Goal: Task Accomplishment & Management: Use online tool/utility

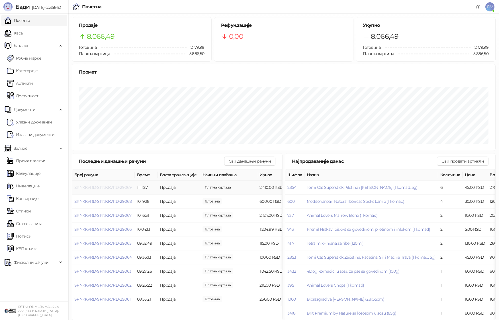
click at [123, 187] on span "SRNKKVRD-SRNKKVRD-29069" at bounding box center [102, 187] width 57 height 5
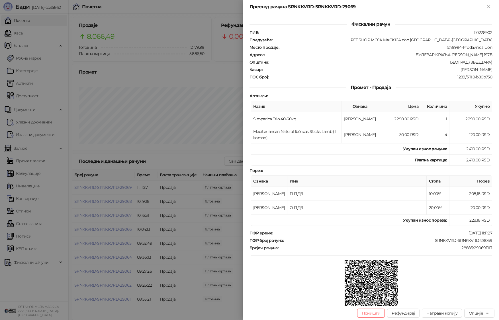
click at [159, 208] on div at bounding box center [249, 160] width 499 height 320
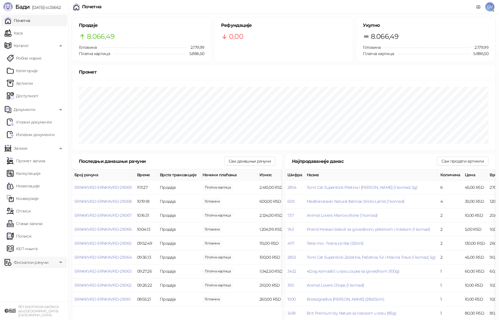
click at [43, 258] on span "Фискални рачуни" at bounding box center [31, 261] width 35 height 11
click at [37, 286] on link "По данима" at bounding box center [22, 286] width 30 height 11
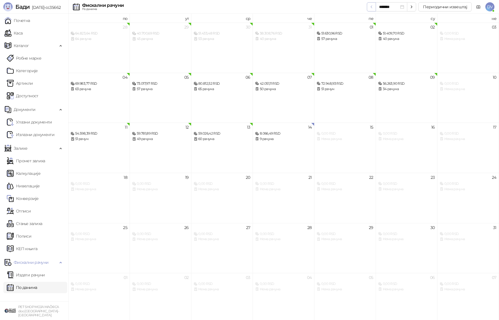
click at [376, 7] on button "button" at bounding box center [371, 6] width 9 height 9
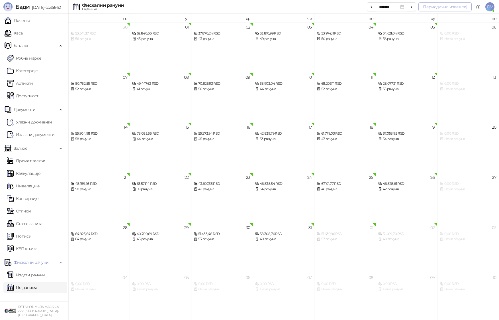
click at [392, 4] on button "Периодични извештај" at bounding box center [444, 6] width 53 height 9
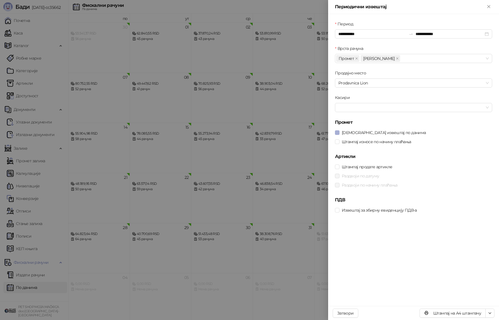
click at [390, 132] on span "Штампај извештај по данима" at bounding box center [384, 132] width 89 height 6
click at [392, 311] on button "Штампај на А4 штампачу" at bounding box center [453, 312] width 66 height 9
click at [293, 167] on div at bounding box center [249, 160] width 499 height 320
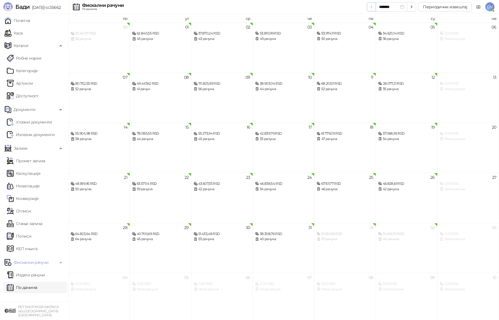
click at [371, 6] on icon "button" at bounding box center [371, 7] width 5 height 5
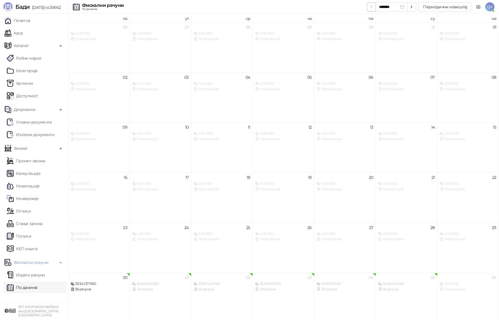
click at [371, 6] on icon "button" at bounding box center [371, 7] width 5 height 5
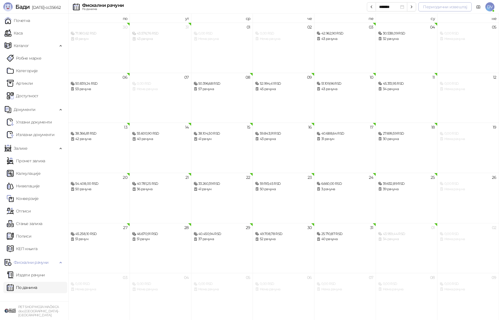
click at [392, 9] on button "Периодични извештај" at bounding box center [444, 6] width 53 height 9
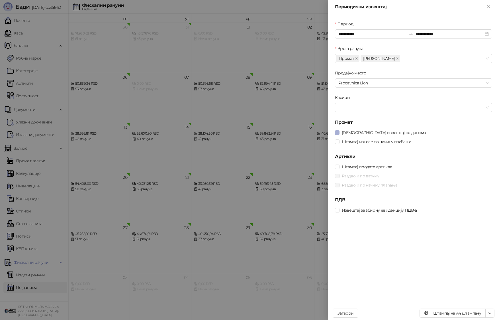
click at [369, 134] on span "Штампај извештај по данима" at bounding box center [384, 132] width 89 height 6
click at [392, 312] on button "Штампај на А4 штампачу" at bounding box center [453, 312] width 66 height 9
click at [274, 186] on div at bounding box center [249, 160] width 499 height 320
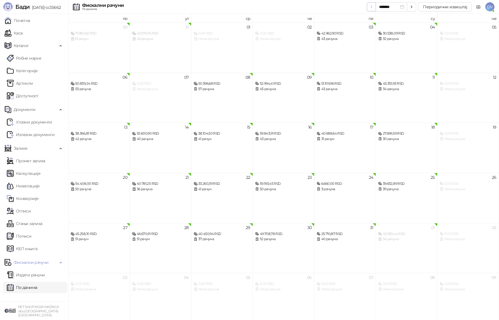
click at [372, 5] on icon "button" at bounding box center [371, 7] width 5 height 5
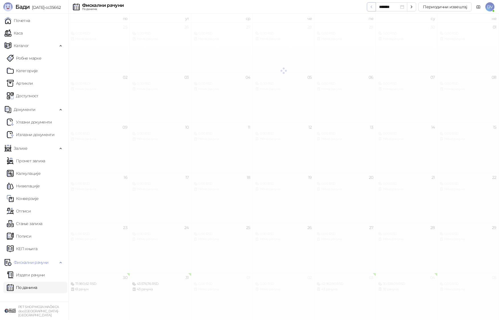
click at [372, 5] on icon "button" at bounding box center [371, 7] width 5 height 5
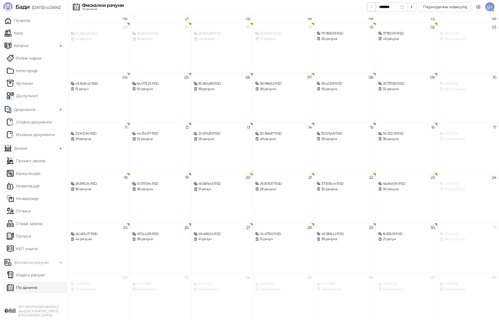
click at [372, 6] on icon "button" at bounding box center [371, 7] width 5 height 5
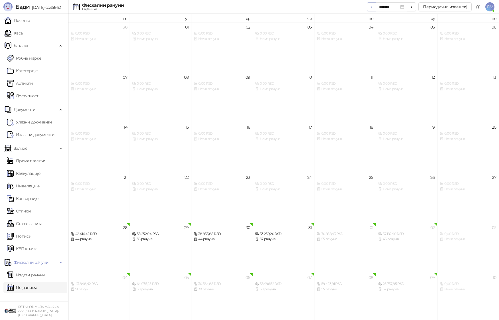
type input "*******"
click at [372, 6] on icon "button" at bounding box center [371, 7] width 5 height 5
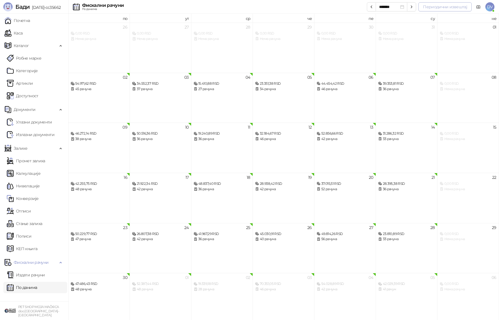
click at [392, 7] on button "Периодични извештај" at bounding box center [444, 6] width 53 height 9
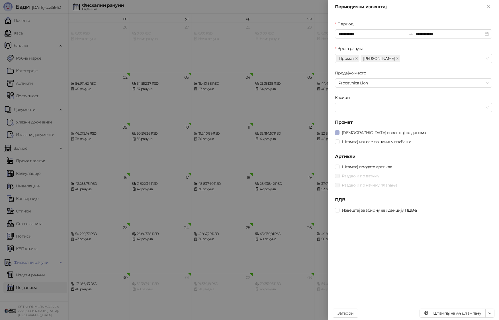
click at [360, 132] on span "Штампај извештај по данима" at bounding box center [384, 132] width 89 height 6
click at [392, 312] on button "Штампај на А4 штампачу" at bounding box center [453, 312] width 66 height 9
click at [392, 7] on icon "Close" at bounding box center [488, 6] width 5 height 5
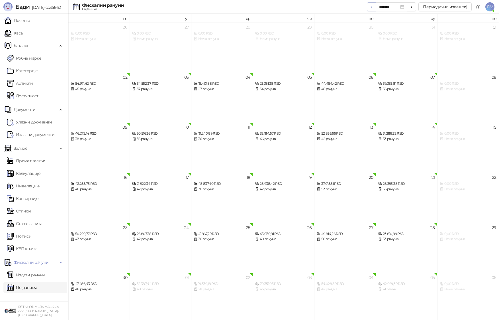
click at [372, 8] on icon "button" at bounding box center [371, 7] width 5 height 5
type input "*******"
click at [392, 9] on button "Периодични извештај" at bounding box center [444, 6] width 53 height 9
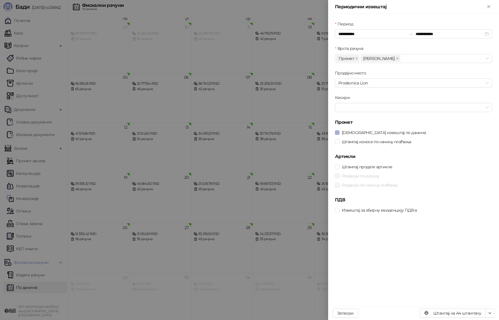
click at [359, 131] on span "Штампај извештај по данима" at bounding box center [384, 132] width 89 height 6
click at [392, 312] on button "Штампај на А4 штампачу" at bounding box center [453, 312] width 66 height 9
click at [342, 310] on button "Затвори" at bounding box center [346, 312] width 26 height 9
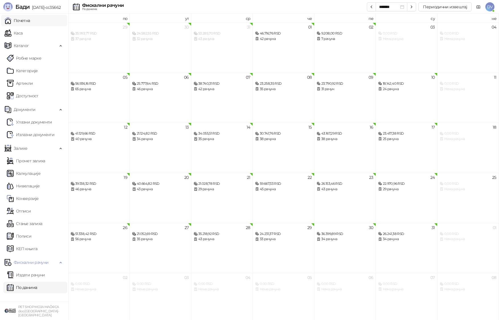
click at [30, 24] on link "Почетна" at bounding box center [18, 20] width 26 height 11
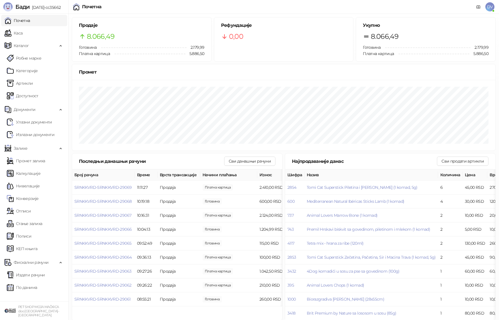
click at [30, 22] on link "Почетна" at bounding box center [18, 20] width 26 height 11
click at [23, 34] on link "Каса" at bounding box center [14, 32] width 18 height 11
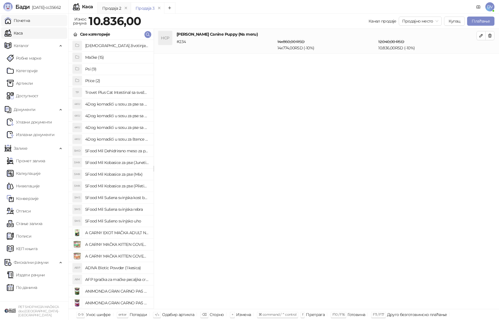
click at [30, 20] on link "Почетна" at bounding box center [18, 20] width 26 height 11
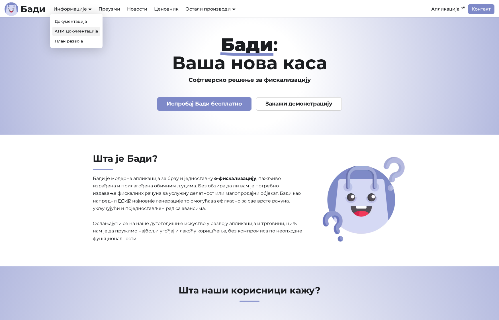
click at [77, 33] on link "АПИ Документација" at bounding box center [76, 31] width 48 height 9
